Goal: Information Seeking & Learning: Learn about a topic

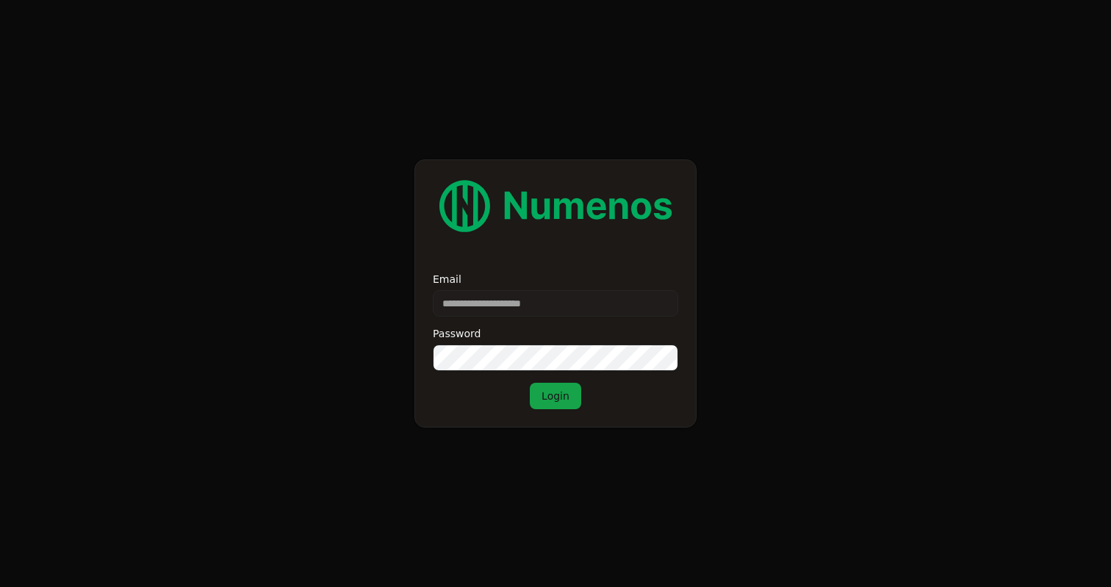
click at [498, 314] on input "Email" at bounding box center [556, 303] width 246 height 26
type input "**********"
click at [565, 410] on div "**********" at bounding box center [556, 294] width 282 height 268
click at [564, 384] on button "Login" at bounding box center [555, 396] width 51 height 26
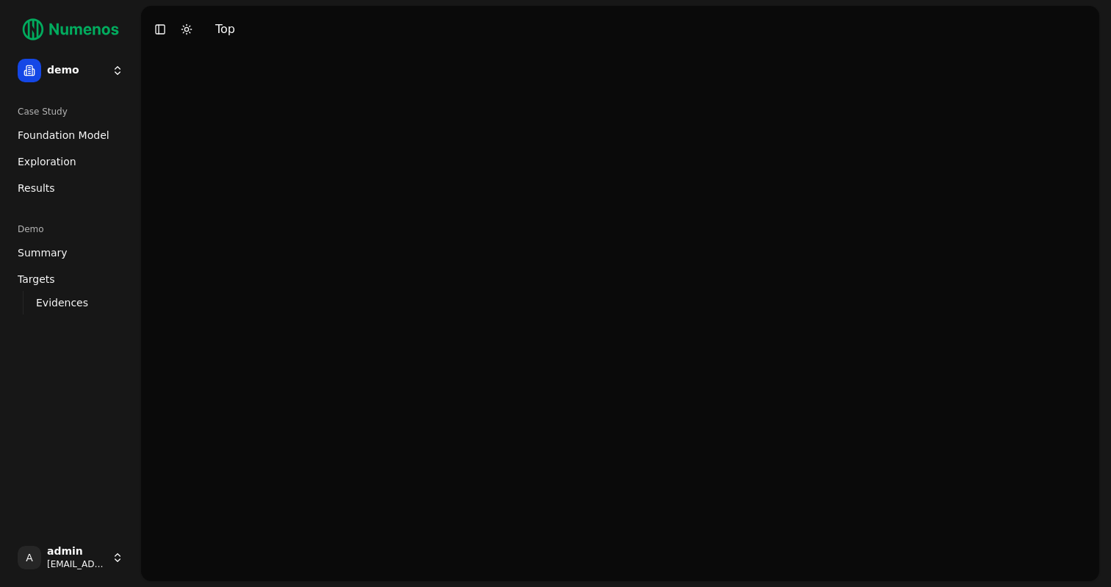
click at [72, 165] on link "Exploration" at bounding box center [71, 162] width 118 height 24
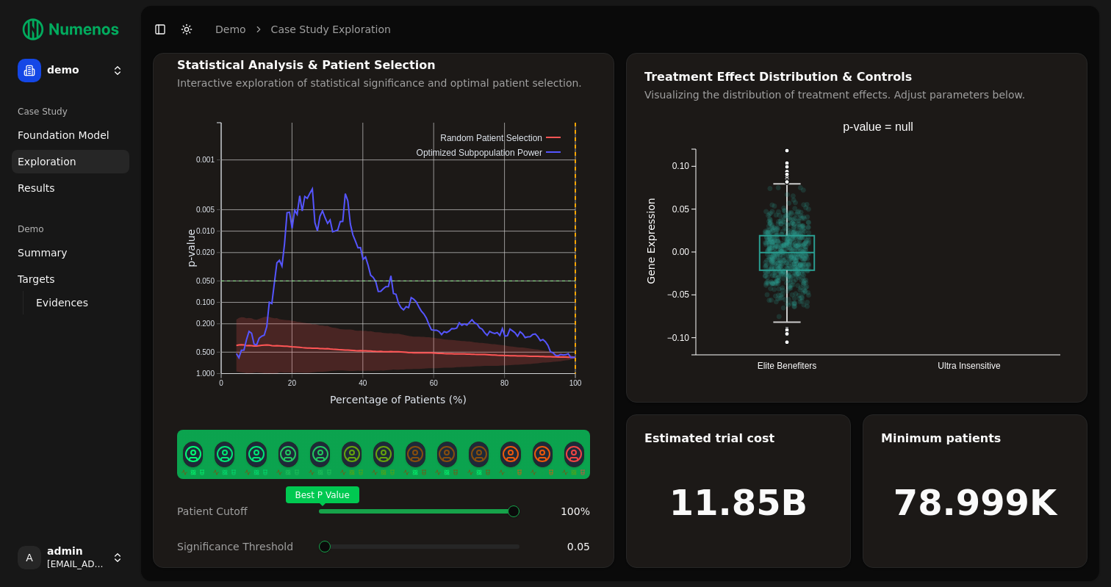
click at [68, 135] on span "Foundation Model" at bounding box center [64, 135] width 92 height 15
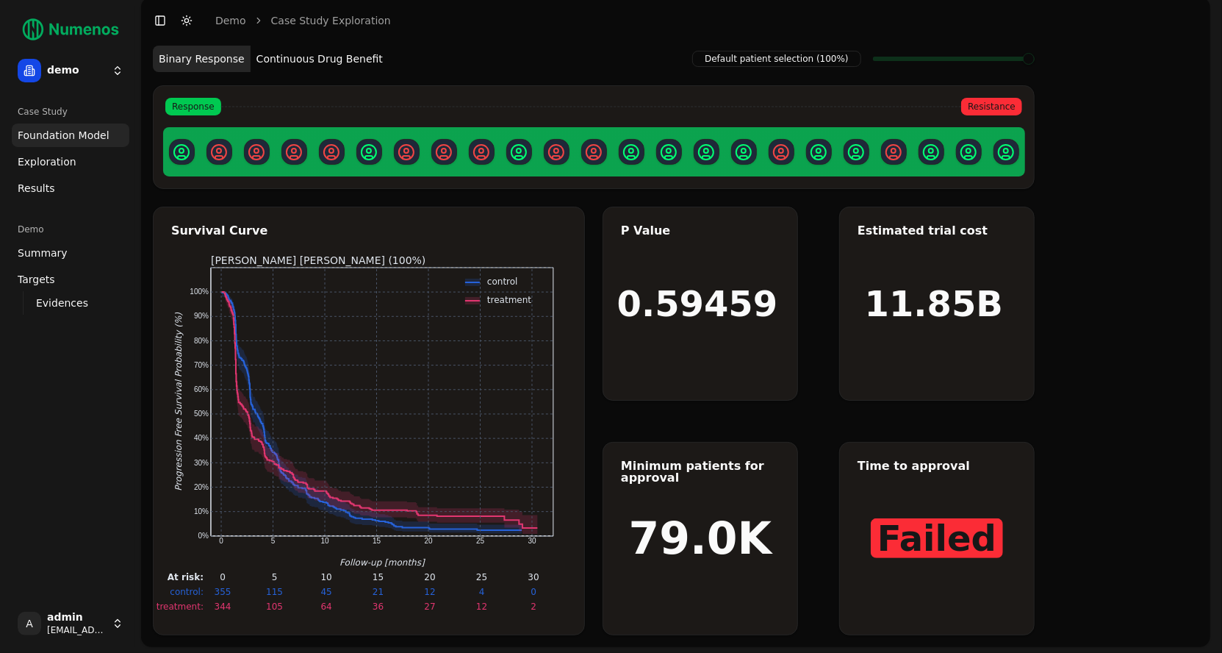
scroll to position [7, 0]
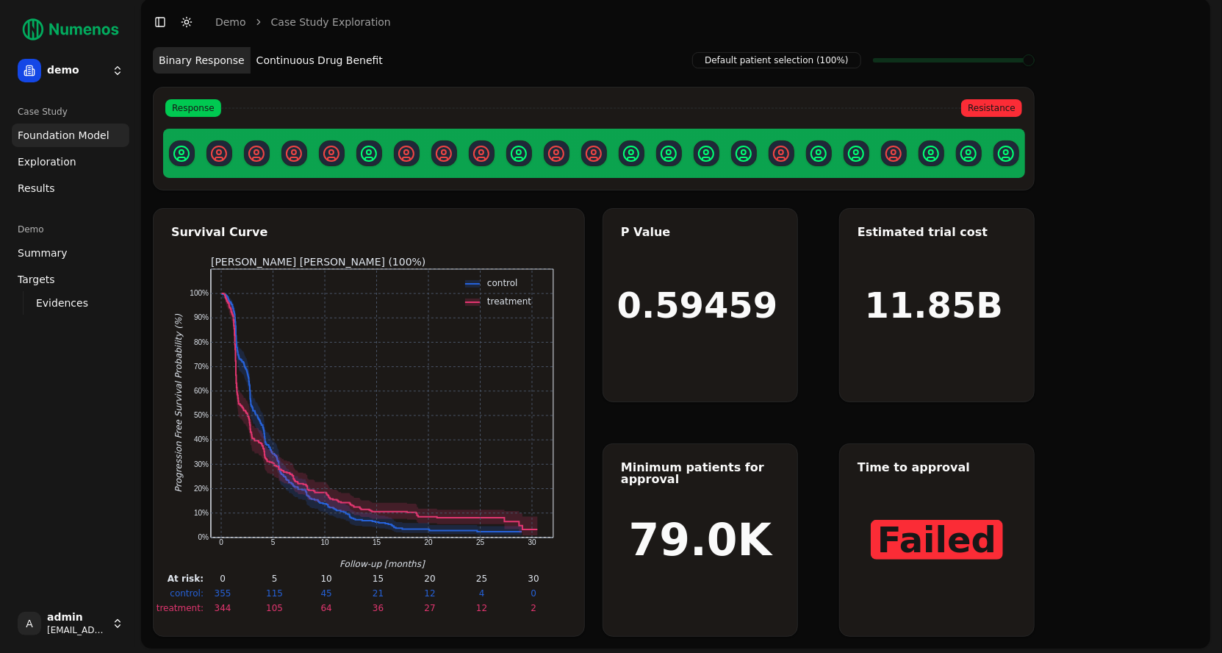
click at [320, 60] on button "Continuous Drug Benefit" at bounding box center [320, 60] width 138 height 26
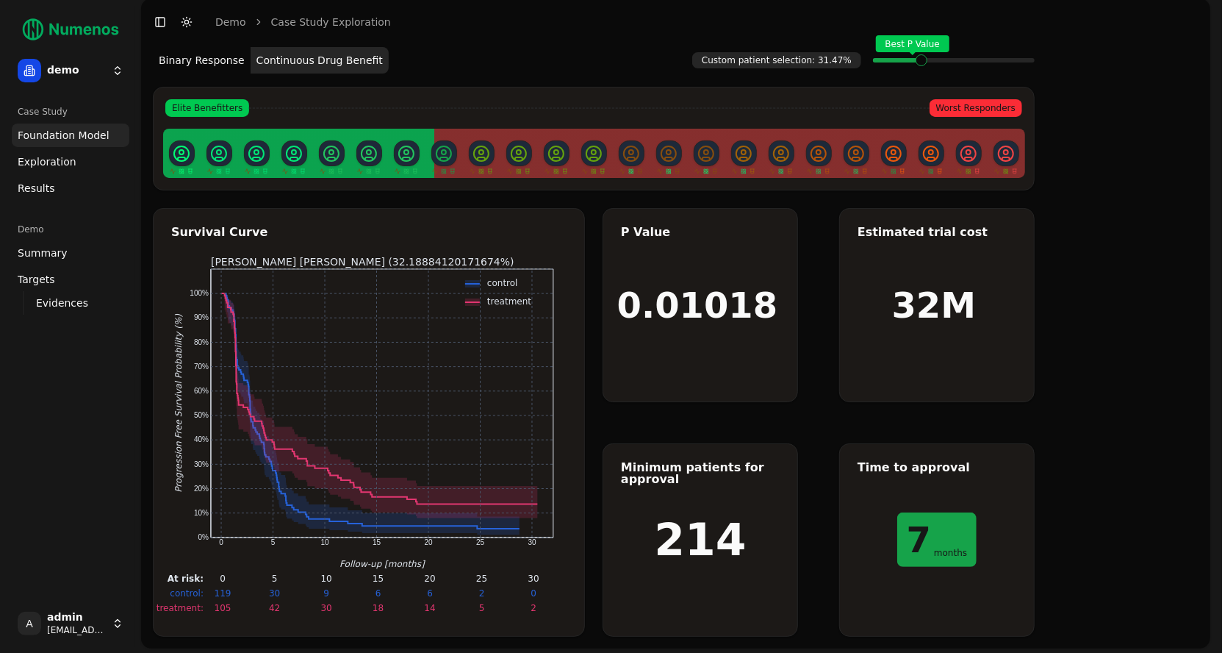
click at [928, 63] on span at bounding box center [928, 60] width 1 height 6
click at [74, 165] on link "Exploration" at bounding box center [71, 162] width 118 height 24
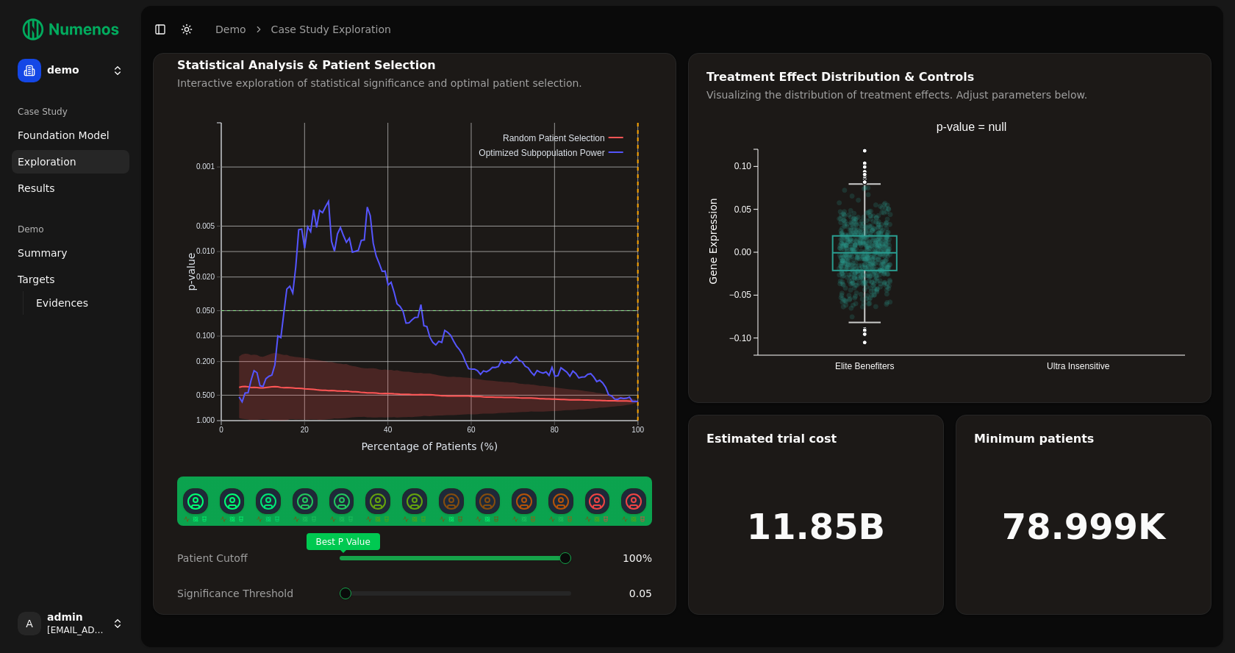
click at [66, 139] on span "Foundation Model" at bounding box center [64, 135] width 92 height 15
